Goal: Task Accomplishment & Management: Complete application form

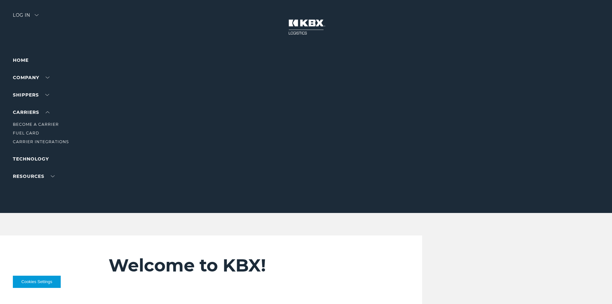
click at [31, 121] on li "Become a Carrier" at bounding box center [41, 124] width 56 height 7
click at [31, 122] on link "Become a Carrier" at bounding box center [36, 124] width 46 height 5
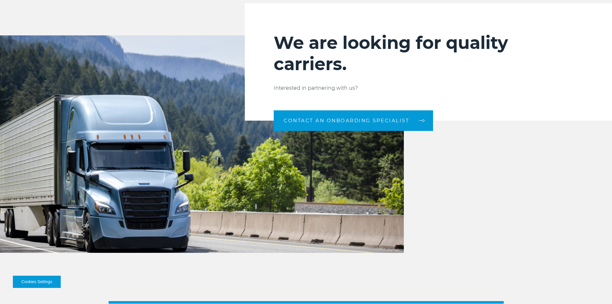
scroll to position [692, 0]
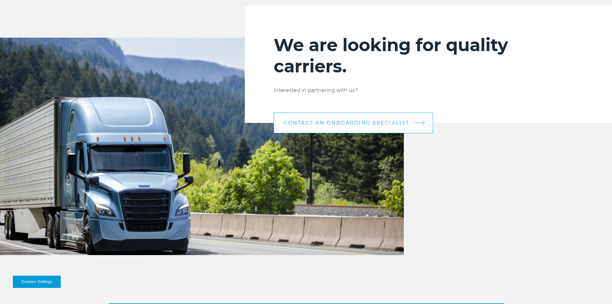
click at [340, 121] on span "CONTACT AN ONBOARDING SPECIALIST" at bounding box center [347, 122] width 126 height 5
click at [356, 119] on link "CONTACT AN ONBOARDING SPECIALIST" at bounding box center [353, 122] width 159 height 21
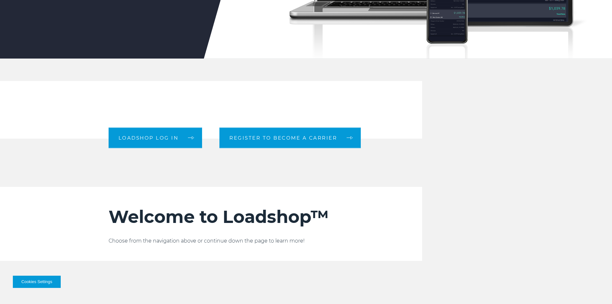
scroll to position [156, 0]
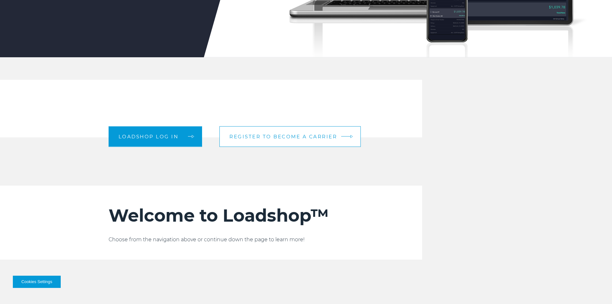
click at [301, 136] on span "Register to become a carrier" at bounding box center [283, 136] width 108 height 5
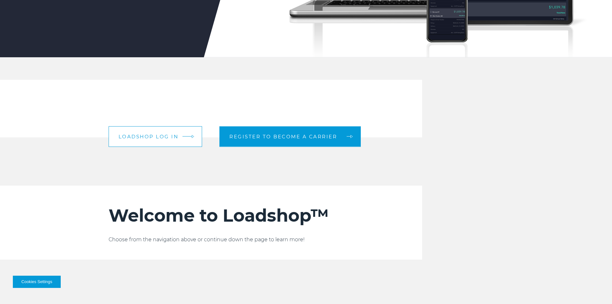
click at [166, 134] on span "Loadshop log in" at bounding box center [149, 136] width 60 height 5
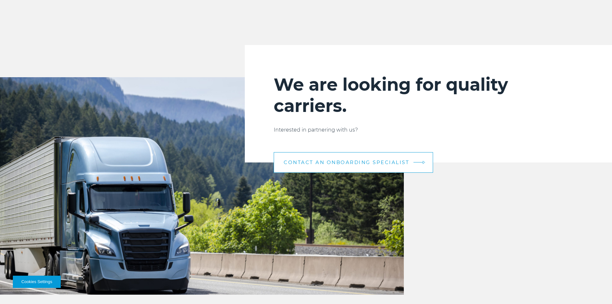
scroll to position [655, 0]
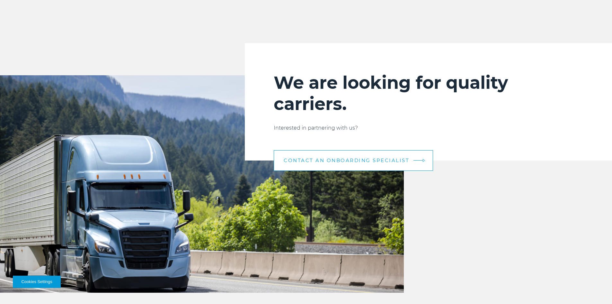
click at [381, 156] on link "CONTACT AN ONBOARDING SPECIALIST" at bounding box center [353, 160] width 159 height 21
click at [422, 156] on link "CONTACT AN ONBOARDING SPECIALIST" at bounding box center [353, 160] width 159 height 21
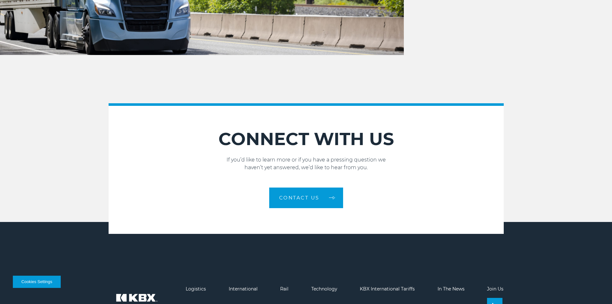
scroll to position [893, 0]
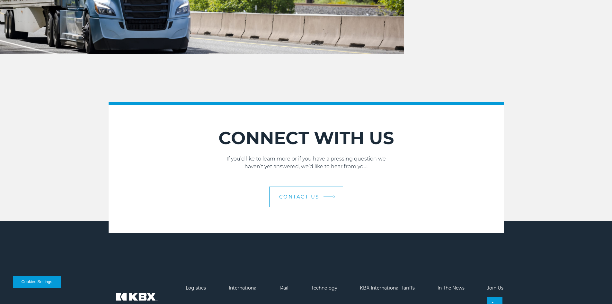
click at [305, 204] on link "Contact Us" at bounding box center [306, 196] width 74 height 21
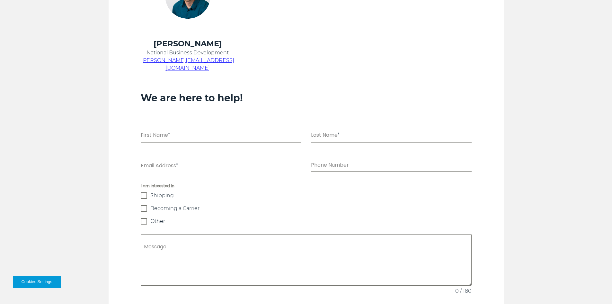
scroll to position [402, 0]
click at [145, 206] on span at bounding box center [144, 209] width 6 height 6
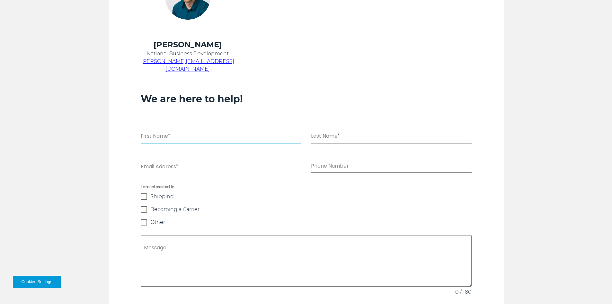
click at [165, 130] on input "First Name *" at bounding box center [221, 136] width 161 height 13
type input "***"
click at [326, 130] on input "Last Name *" at bounding box center [391, 136] width 161 height 13
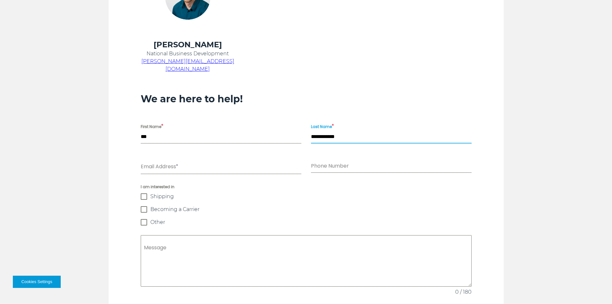
type input "**********"
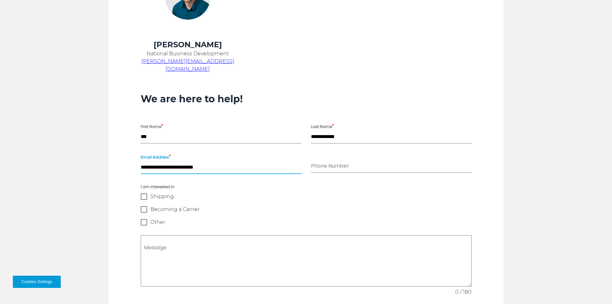
type input "**********"
click at [329, 164] on div at bounding box center [391, 165] width 161 height 13
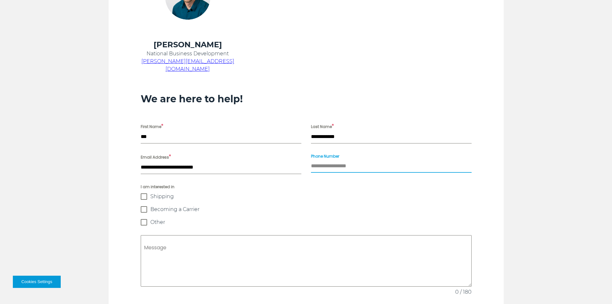
click at [330, 159] on input "Phone Number" at bounding box center [391, 165] width 161 height 13
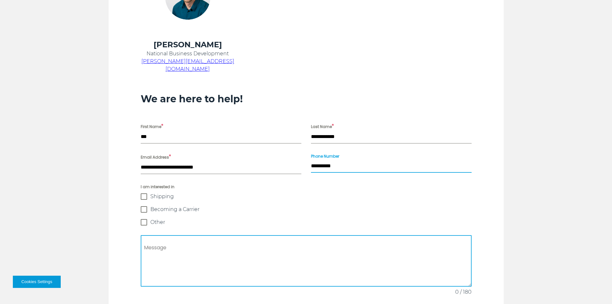
type input "**********"
click at [192, 239] on textarea "Message" at bounding box center [306, 260] width 331 height 51
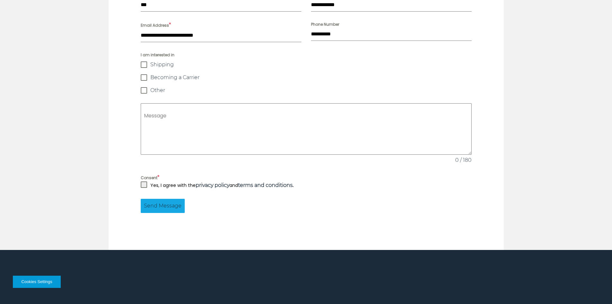
scroll to position [533, 0]
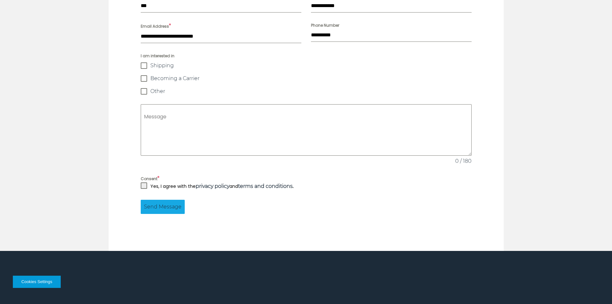
click at [143, 182] on span at bounding box center [144, 185] width 6 height 6
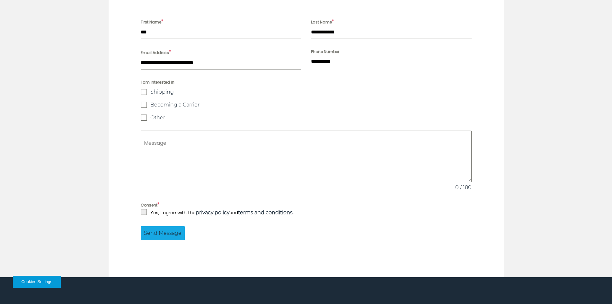
scroll to position [516, 0]
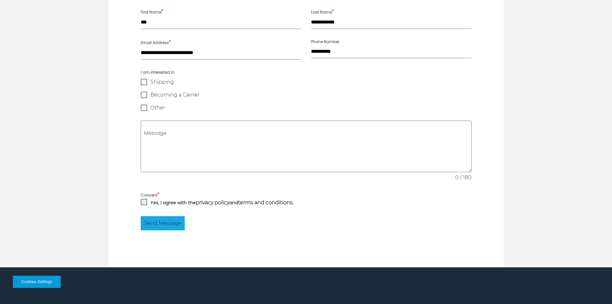
drag, startPoint x: 443, startPoint y: 199, endPoint x: 441, endPoint y: 184, distance: 15.2
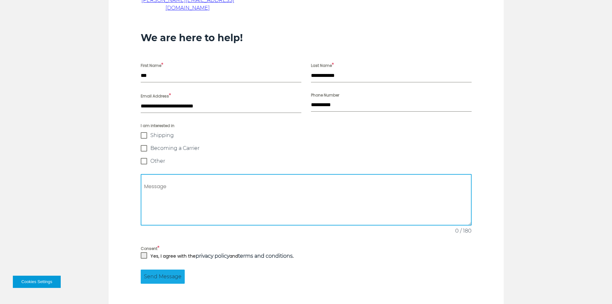
scroll to position [462, 0]
click at [185, 183] on textarea "Message" at bounding box center [306, 199] width 331 height 51
type textarea "*"
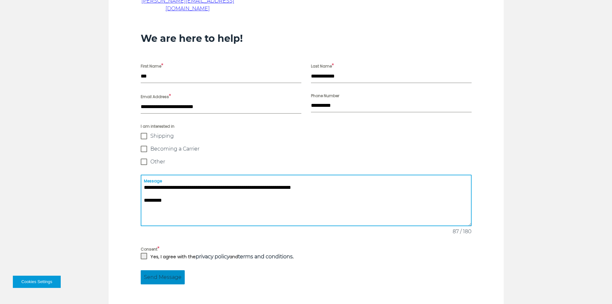
type textarea "**********"
click at [175, 270] on button "Send Message" at bounding box center [163, 277] width 44 height 14
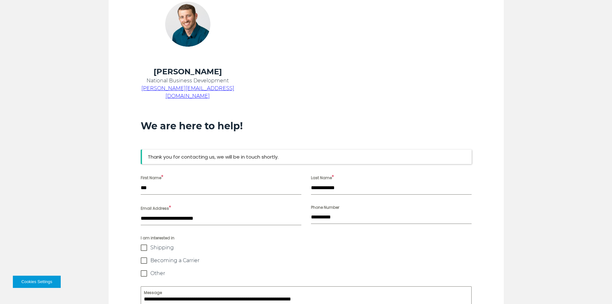
scroll to position [375, 0]
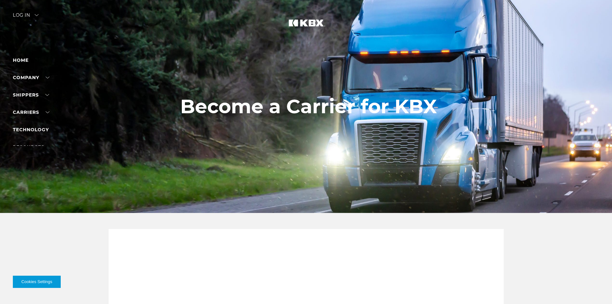
scroll to position [893, 0]
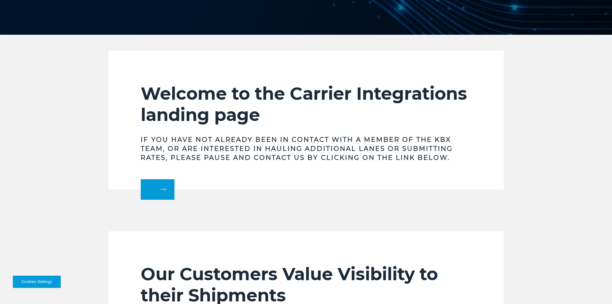
scroll to position [179, 0]
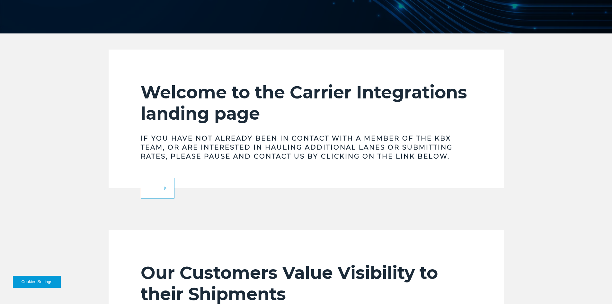
click at [165, 179] on link at bounding box center [158, 188] width 34 height 21
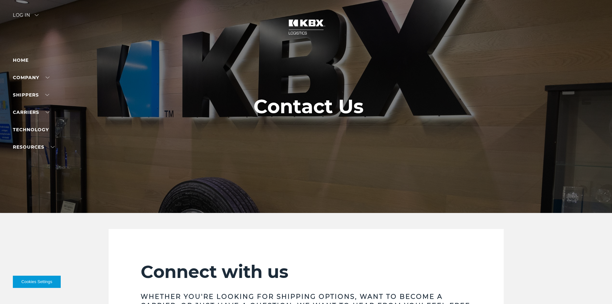
scroll to position [5, 0]
